Goal: Task Accomplishment & Management: Use online tool/utility

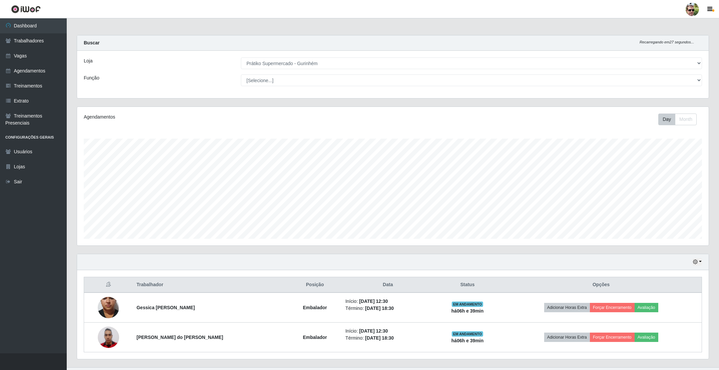
select select "176"
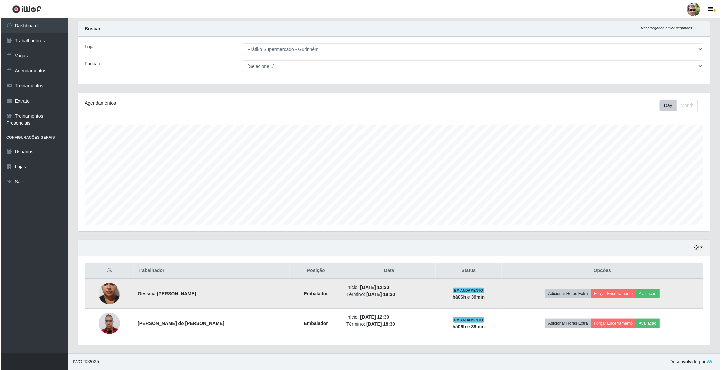
scroll to position [139, 631]
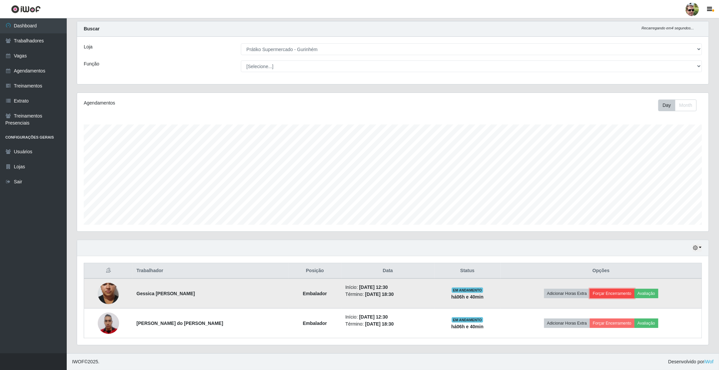
click at [617, 290] on button "Forçar Encerramento" at bounding box center [612, 293] width 45 height 9
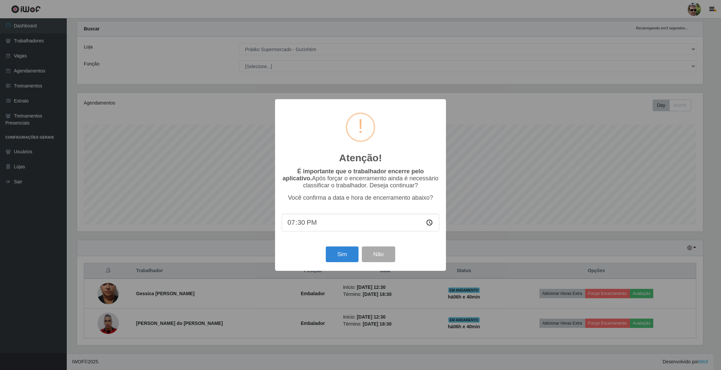
type input "19:00"
click at [345, 255] on button "Sim" at bounding box center [342, 254] width 32 height 16
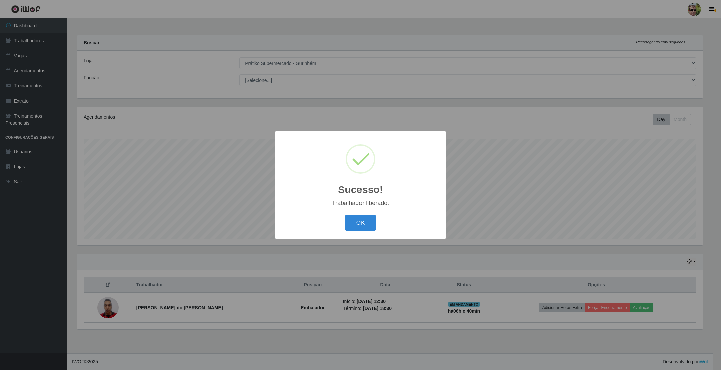
click at [345, 215] on button "OK" at bounding box center [360, 223] width 31 height 16
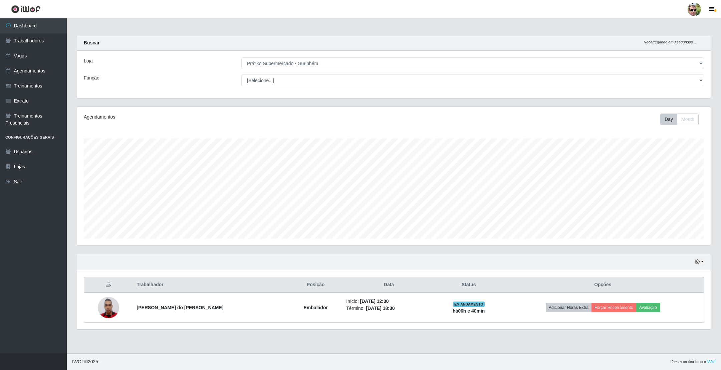
scroll to position [139, 633]
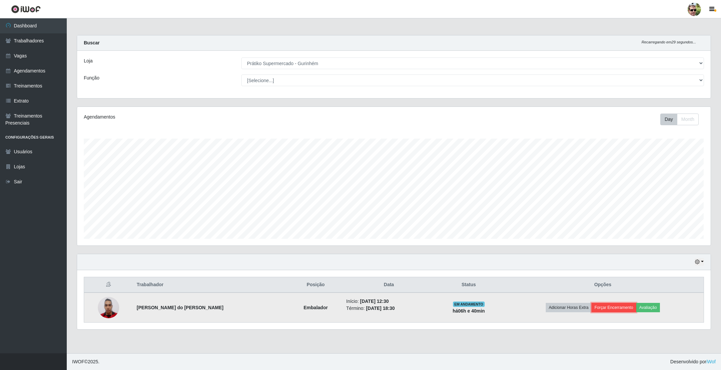
click at [615, 306] on button "Forçar Encerramento" at bounding box center [613, 307] width 45 height 9
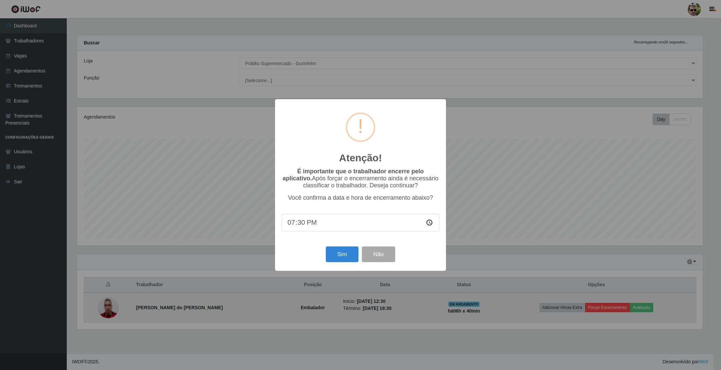
type input "19:00"
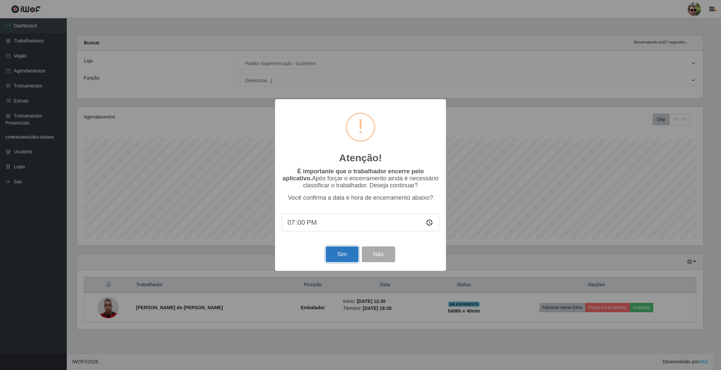
click at [344, 256] on button "Sim" at bounding box center [342, 254] width 32 height 16
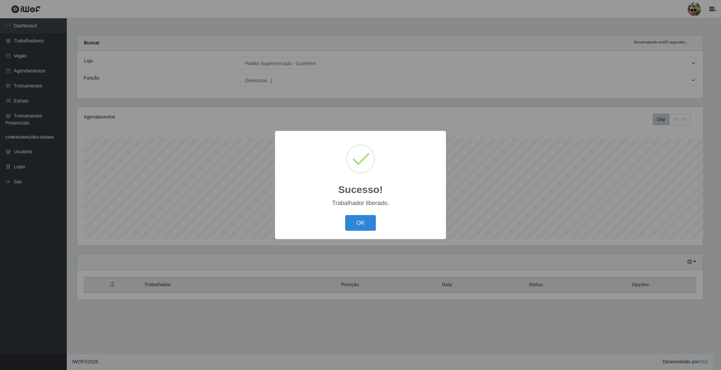
scroll to position [139, 626]
click at [345, 215] on button "OK" at bounding box center [360, 223] width 31 height 16
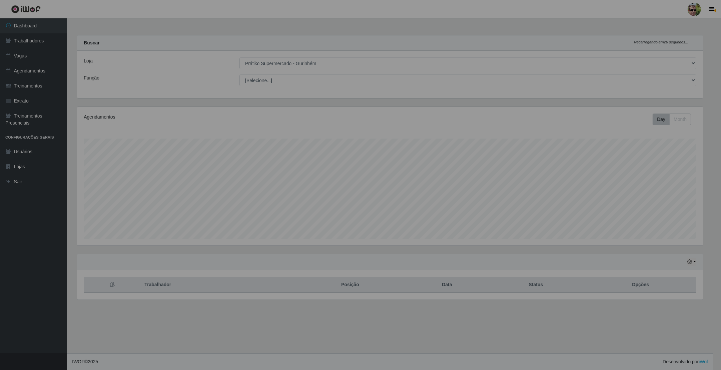
scroll to position [139, 633]
